Goal: Transaction & Acquisition: Download file/media

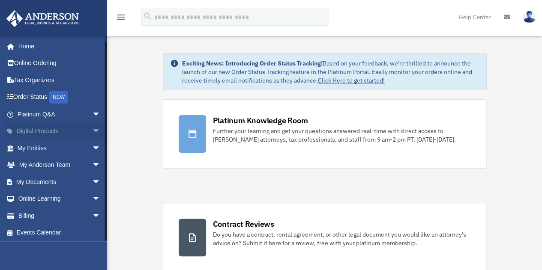
scroll to position [1, 0]
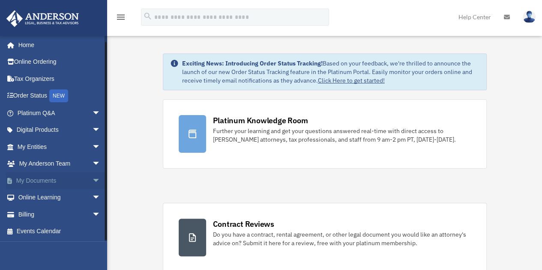
click at [92, 179] on span "arrow_drop_down" at bounding box center [100, 181] width 17 height 18
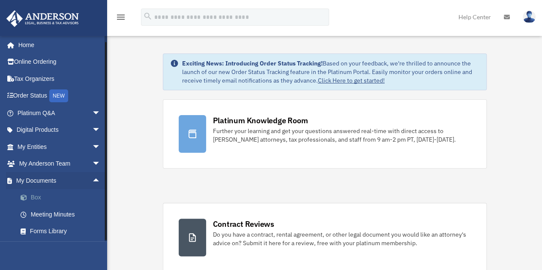
click at [35, 197] on link "Box" at bounding box center [62, 197] width 101 height 17
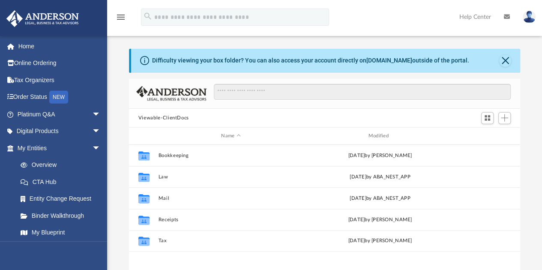
scroll to position [188, 384]
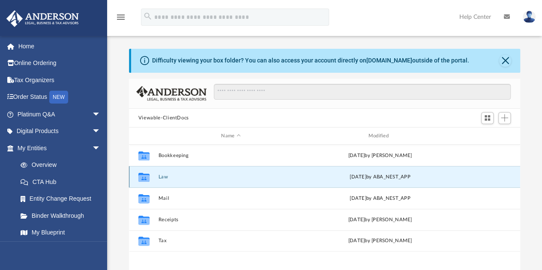
click at [161, 177] on button "Law" at bounding box center [230, 177] width 145 height 6
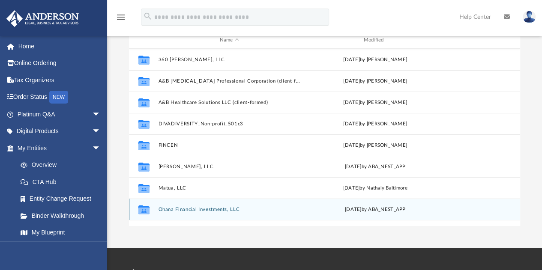
scroll to position [96, 0]
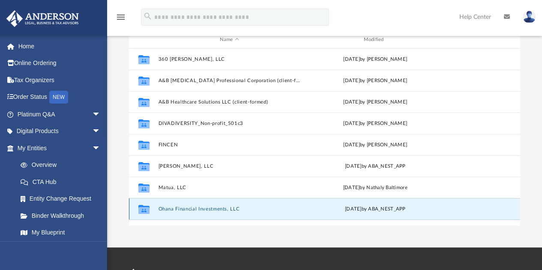
click at [222, 211] on button "Ohana Financial Investments, LLC" at bounding box center [229, 209] width 142 height 6
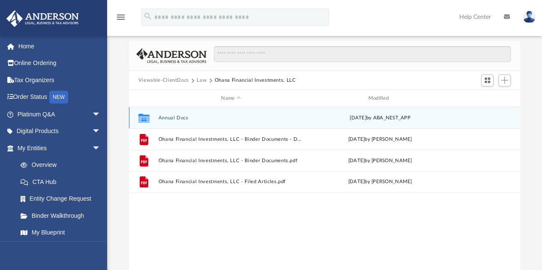
scroll to position [37, 0]
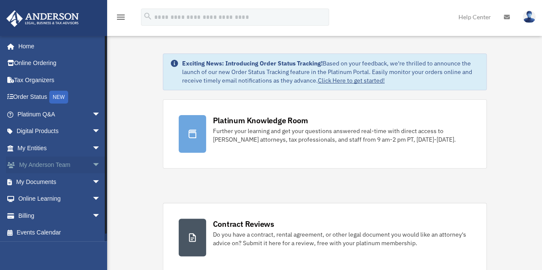
click at [42, 166] on link "My Anderson Team arrow_drop_down" at bounding box center [59, 165] width 107 height 17
click at [92, 164] on span "arrow_drop_down" at bounding box center [100, 166] width 17 height 18
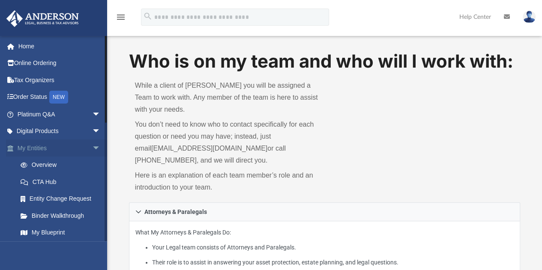
click at [92, 146] on span "arrow_drop_down" at bounding box center [100, 149] width 17 height 18
click at [77, 179] on link "My Anderson Team" at bounding box center [62, 181] width 101 height 17
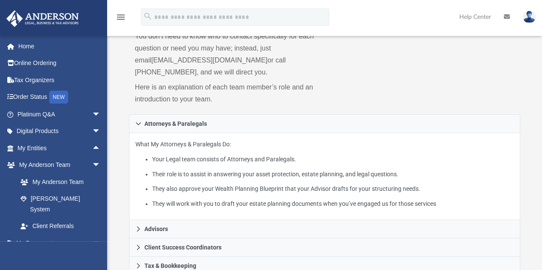
scroll to position [89, 0]
drag, startPoint x: 134, startPoint y: 59, endPoint x: 236, endPoint y: 63, distance: 102.4
click at [236, 63] on div "While a client of [PERSON_NAME] you will be assigned a Team to work with. Any m…" at bounding box center [227, 49] width 196 height 129
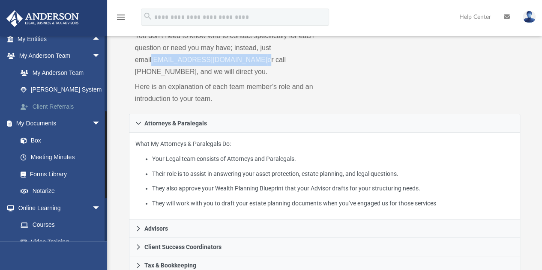
scroll to position [110, 0]
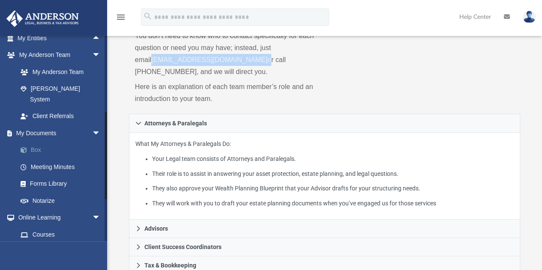
click at [35, 142] on link "Box" at bounding box center [62, 150] width 101 height 17
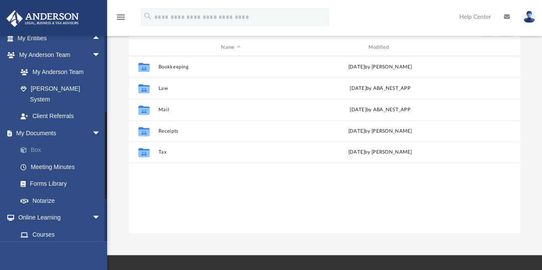
scroll to position [188, 384]
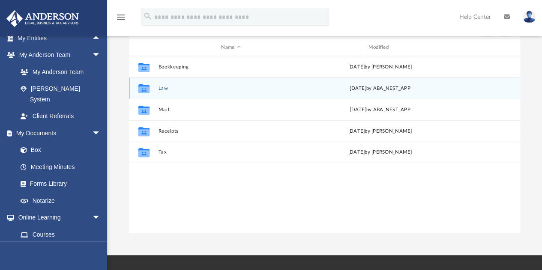
click at [162, 88] on button "Law" at bounding box center [230, 89] width 145 height 6
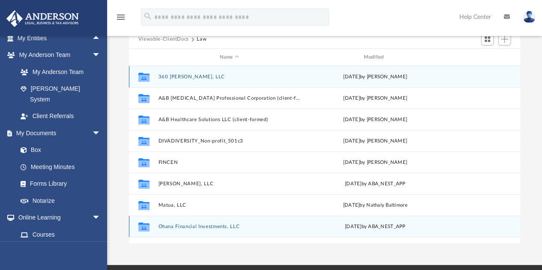
scroll to position [90, 0]
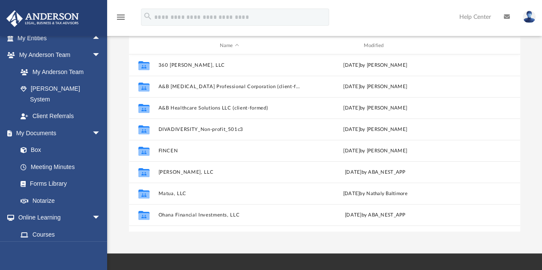
click at [536, 103] on div "Difficulty viewing your box folder? You can also access your account directly o…" at bounding box center [324, 95] width 435 height 274
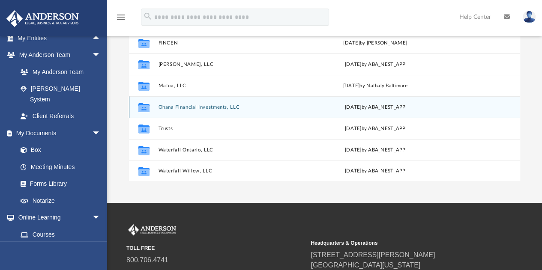
scroll to position [141, 0]
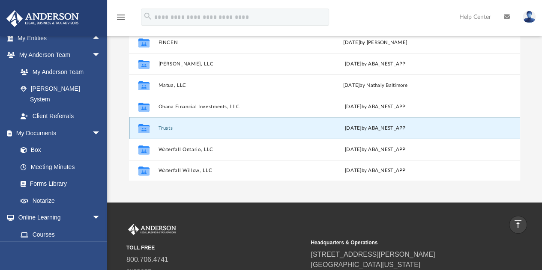
click at [163, 127] on button "Trusts" at bounding box center [229, 128] width 142 height 6
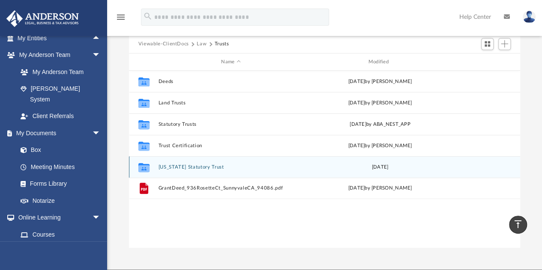
scroll to position [74, 0]
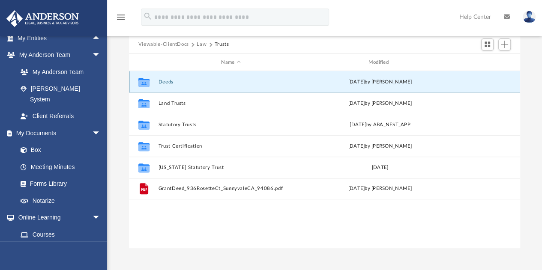
click at [167, 81] on button "Deeds" at bounding box center [230, 82] width 145 height 6
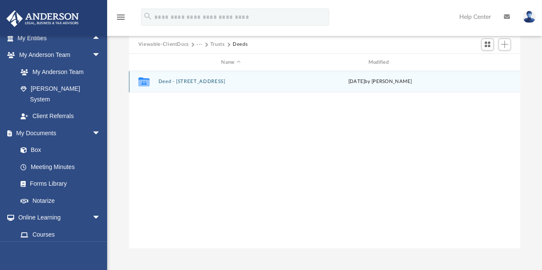
click at [167, 81] on button "Deed - [STREET_ADDRESS]" at bounding box center [230, 82] width 145 height 6
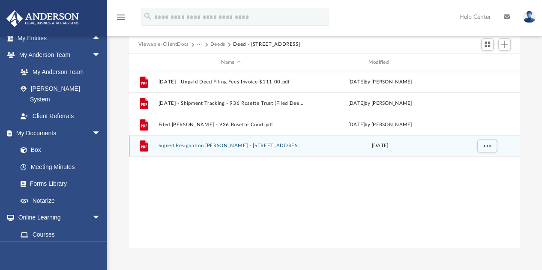
click at [222, 144] on button "Signed Resignation [PERSON_NAME] - [STREET_ADDRESS]pdf" at bounding box center [230, 146] width 145 height 6
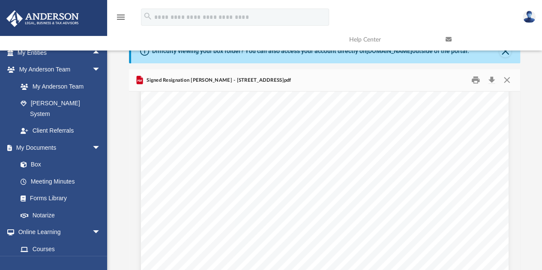
scroll to position [265, 0]
click at [492, 78] on button "Download" at bounding box center [490, 80] width 15 height 13
click at [34, 156] on link "Box" at bounding box center [62, 164] width 101 height 17
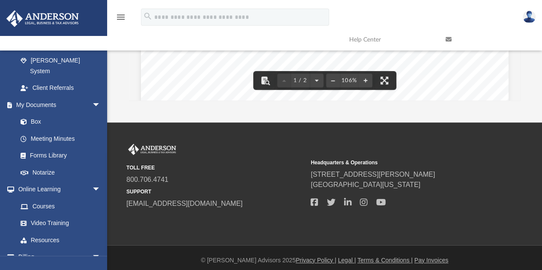
scroll to position [226, 0]
